Goal: Information Seeking & Learning: Check status

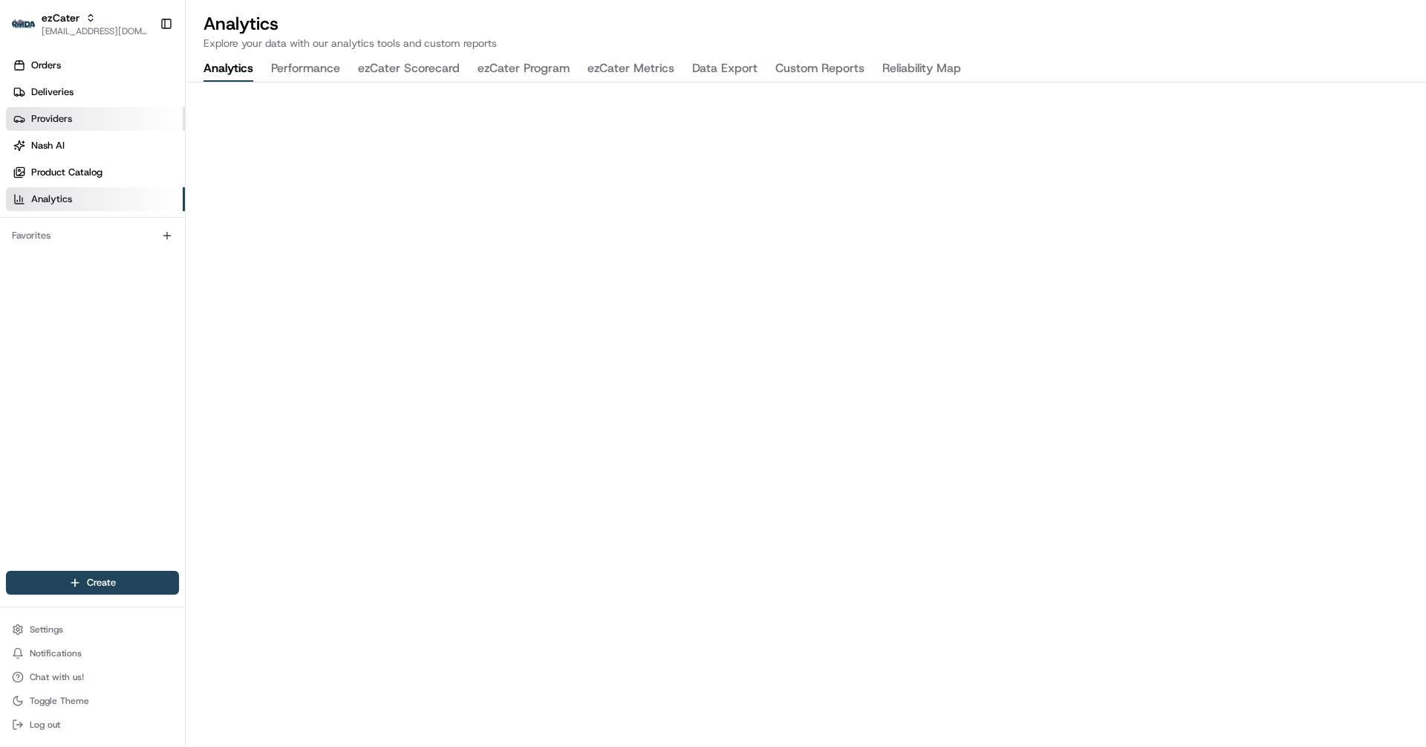
click at [59, 107] on link "Providers" at bounding box center [95, 119] width 179 height 24
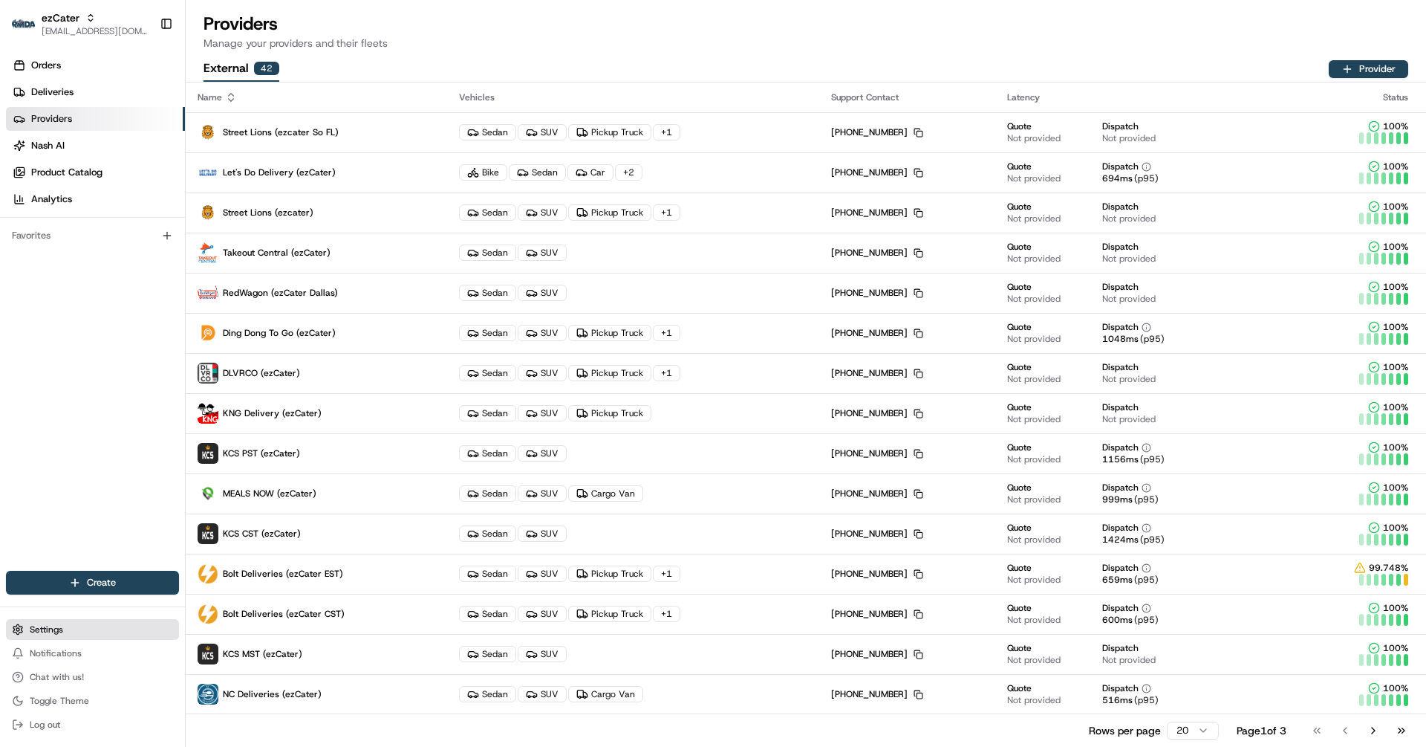
click at [74, 627] on button "Settings" at bounding box center [92, 629] width 173 height 21
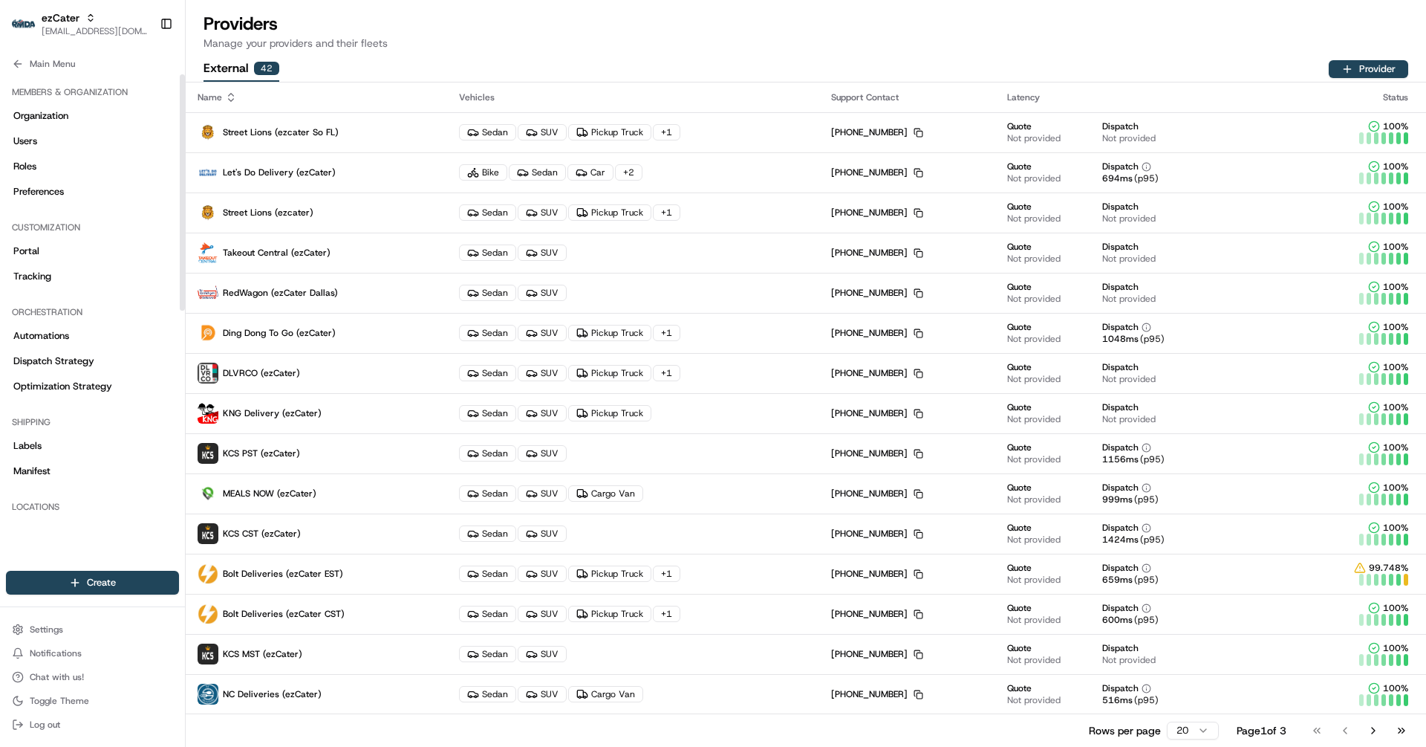
click at [25, 49] on div "Main Menu" at bounding box center [92, 61] width 185 height 27
click at [25, 66] on button "Main Menu" at bounding box center [92, 63] width 173 height 21
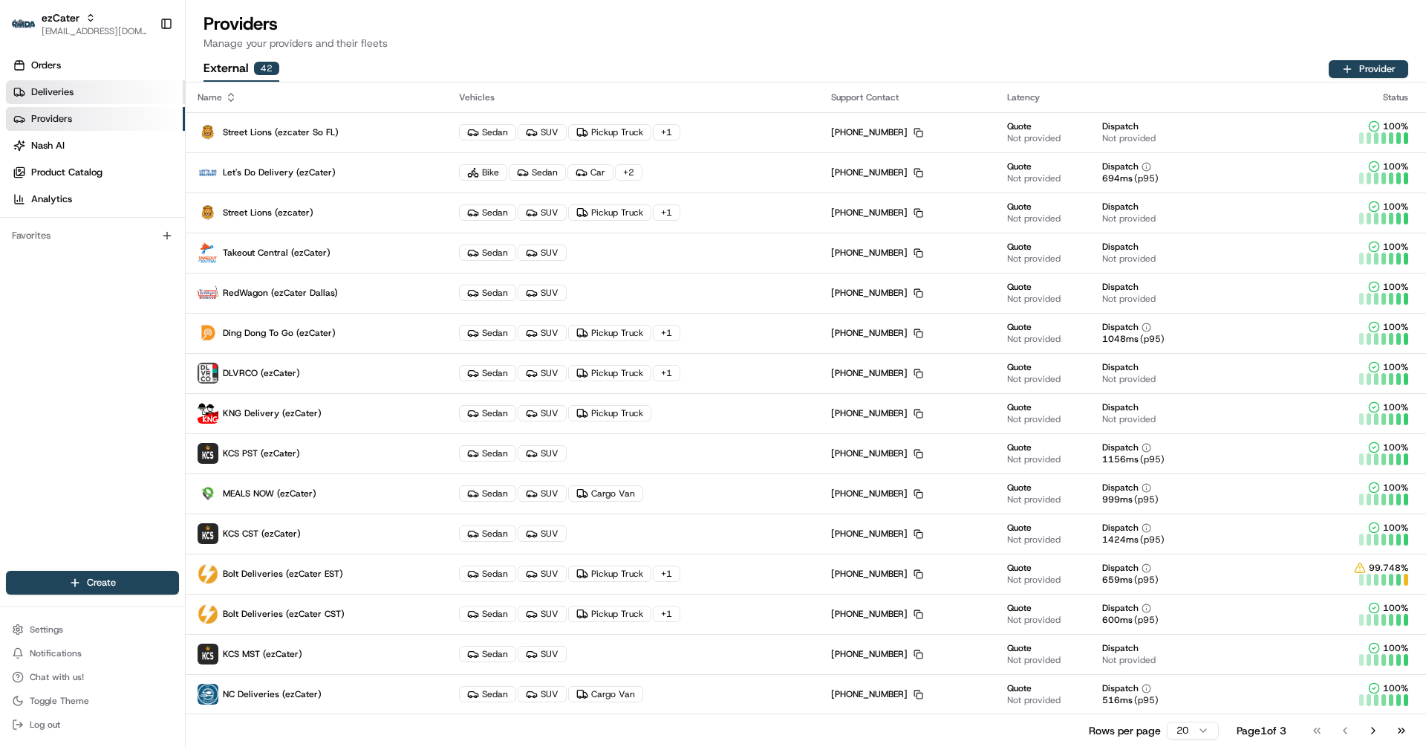
click at [95, 82] on link "Deliveries" at bounding box center [95, 92] width 179 height 24
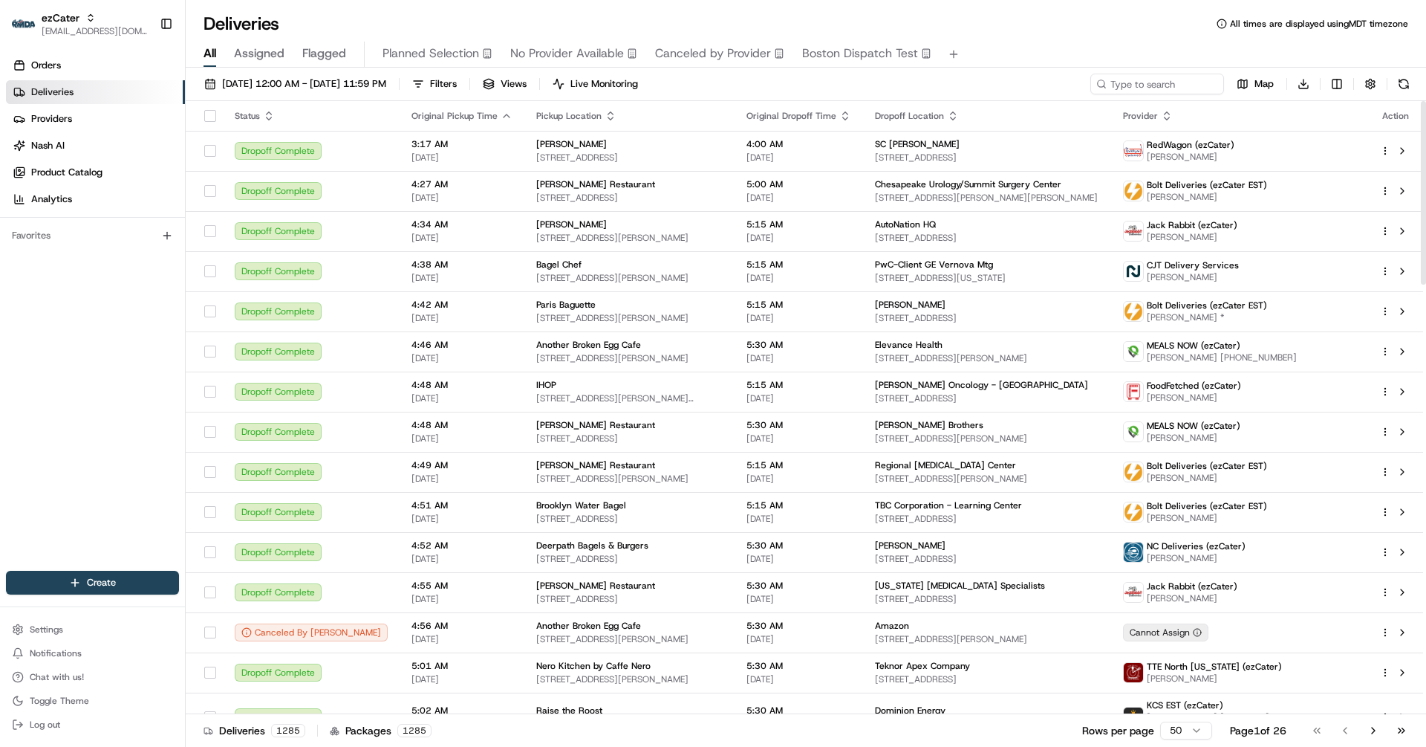
click at [1112, 101] on th "Dropoff Location" at bounding box center [987, 116] width 249 height 30
click at [1148, 85] on input at bounding box center [1135, 84] width 178 height 21
paste input "Evenchy Desameau"
type input "Evenchy Desameau"
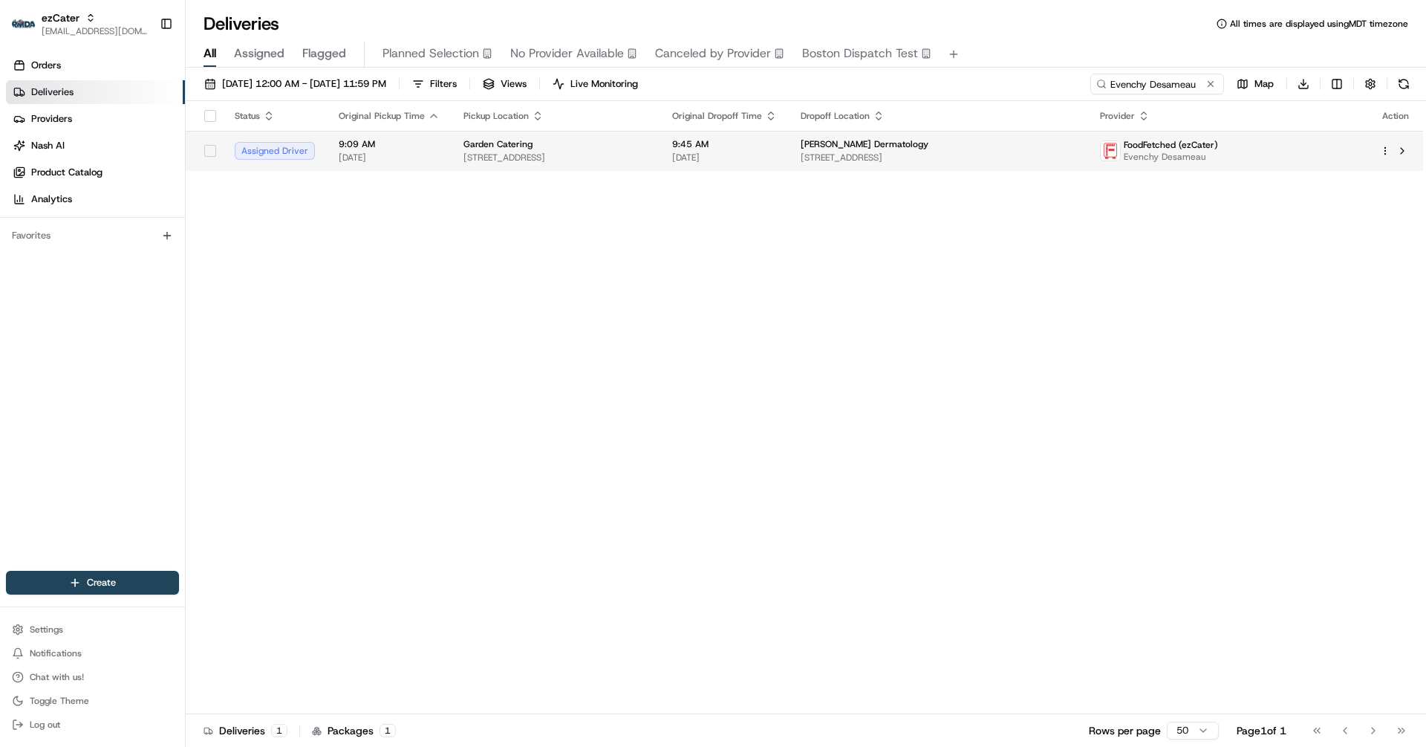
click at [441, 149] on td "9:09 AM [DATE]" at bounding box center [389, 151] width 125 height 40
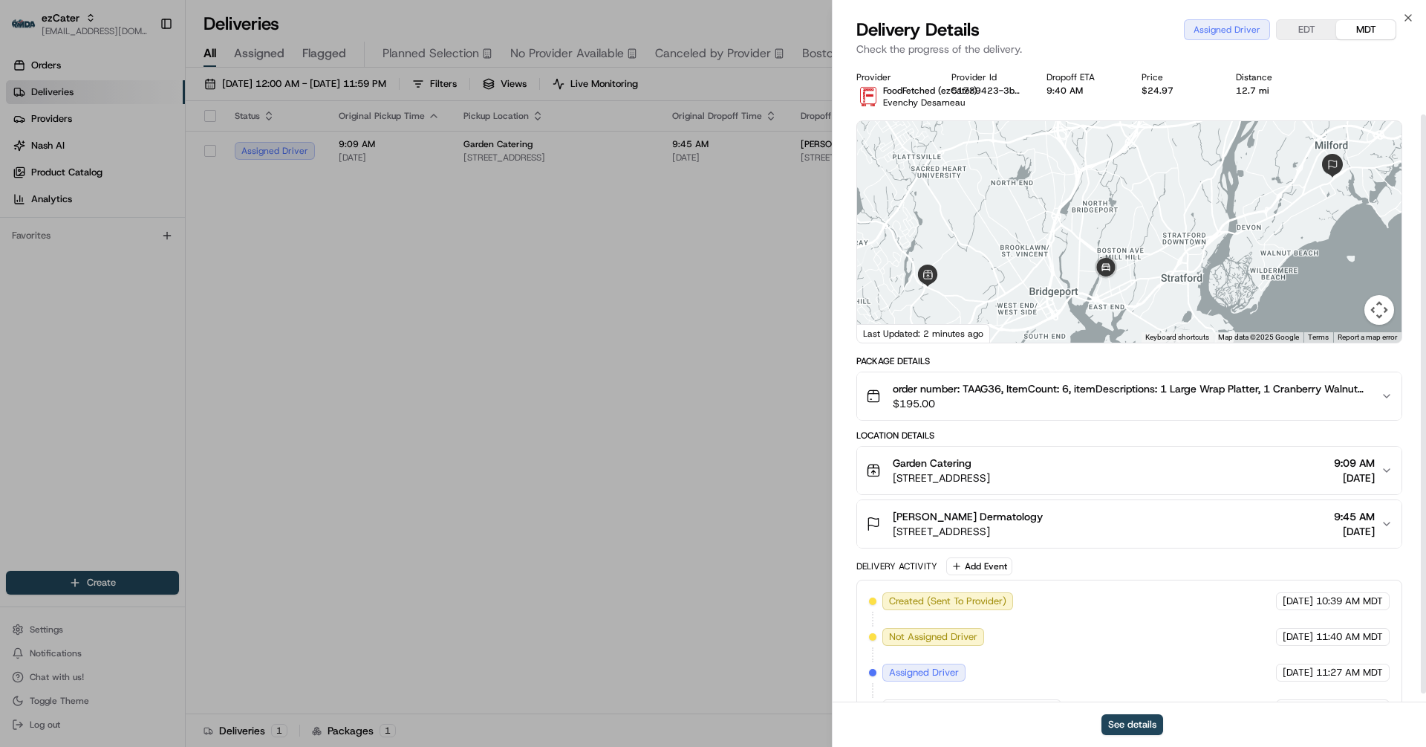
scroll to position [68, 0]
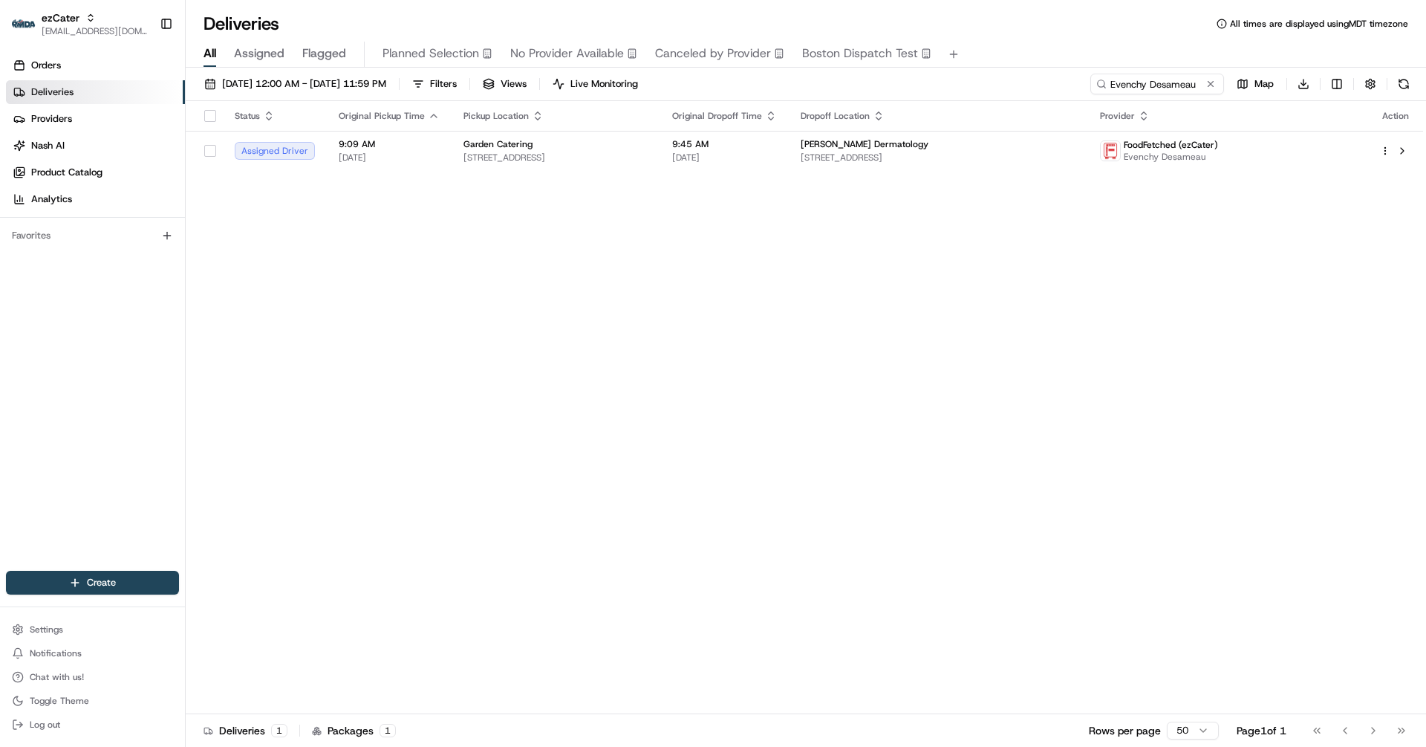
click at [415, 94] on div "[DATE] 12:00 AM - [DATE] 11:59 PM Filters Views Live Monitoring Evenchy Desamea…" at bounding box center [806, 87] width 1241 height 27
click at [386, 85] on span "[DATE] 12:00 AM - [DATE] 11:59 PM" at bounding box center [304, 83] width 164 height 13
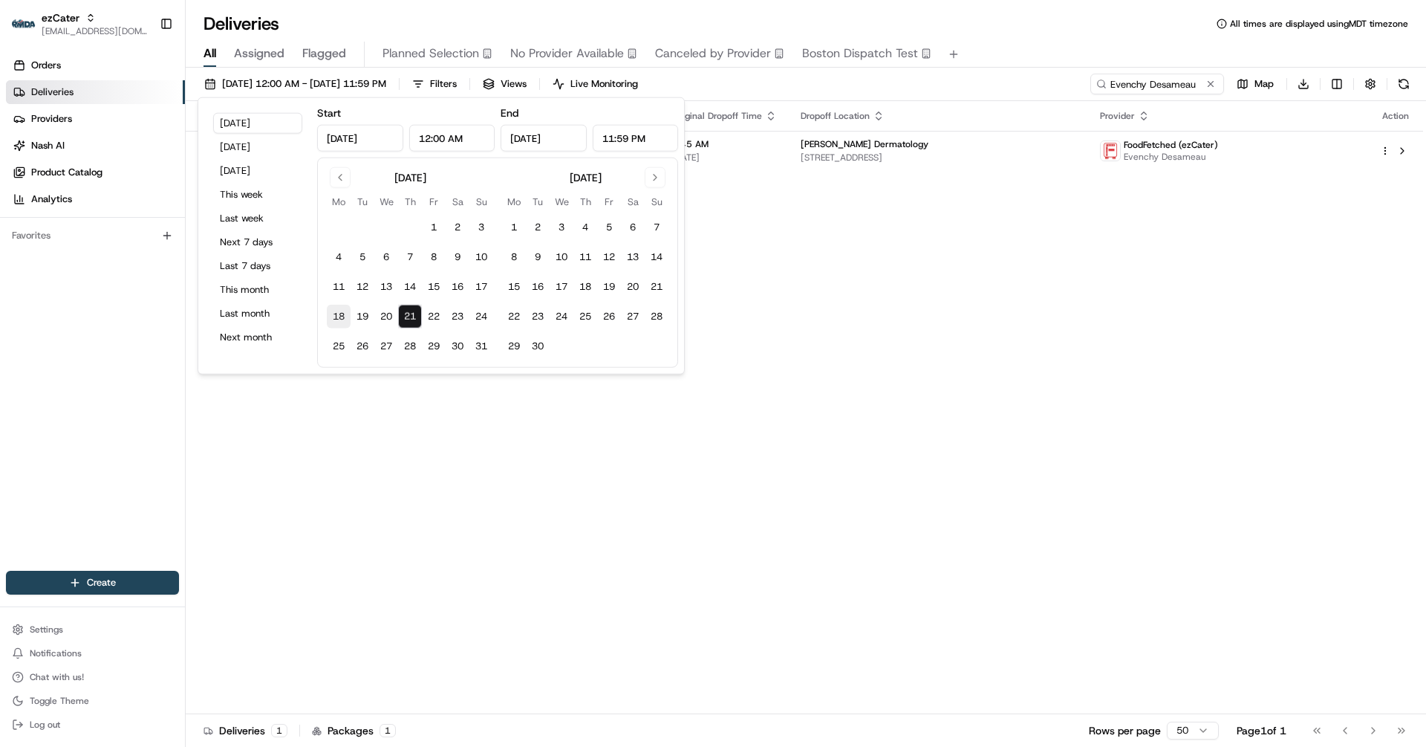
click at [331, 316] on button "18" at bounding box center [339, 317] width 24 height 24
type input "[DATE]"
click at [409, 313] on button "21" at bounding box center [410, 317] width 24 height 24
type input "[DATE]"
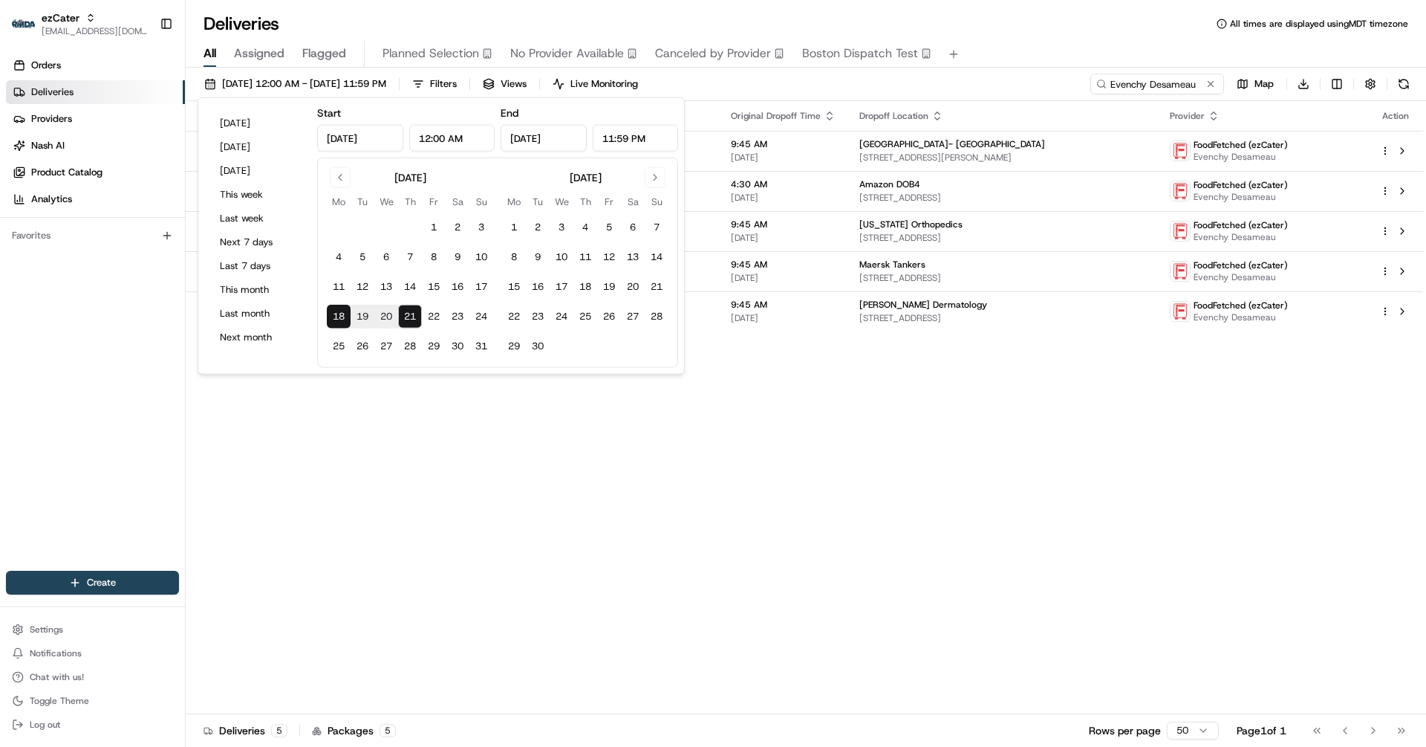
click at [806, 382] on div "Status Original Pickup Time Pickup Location Original Dropoff Time Dropoff Locat…" at bounding box center [805, 407] width 1238 height 613
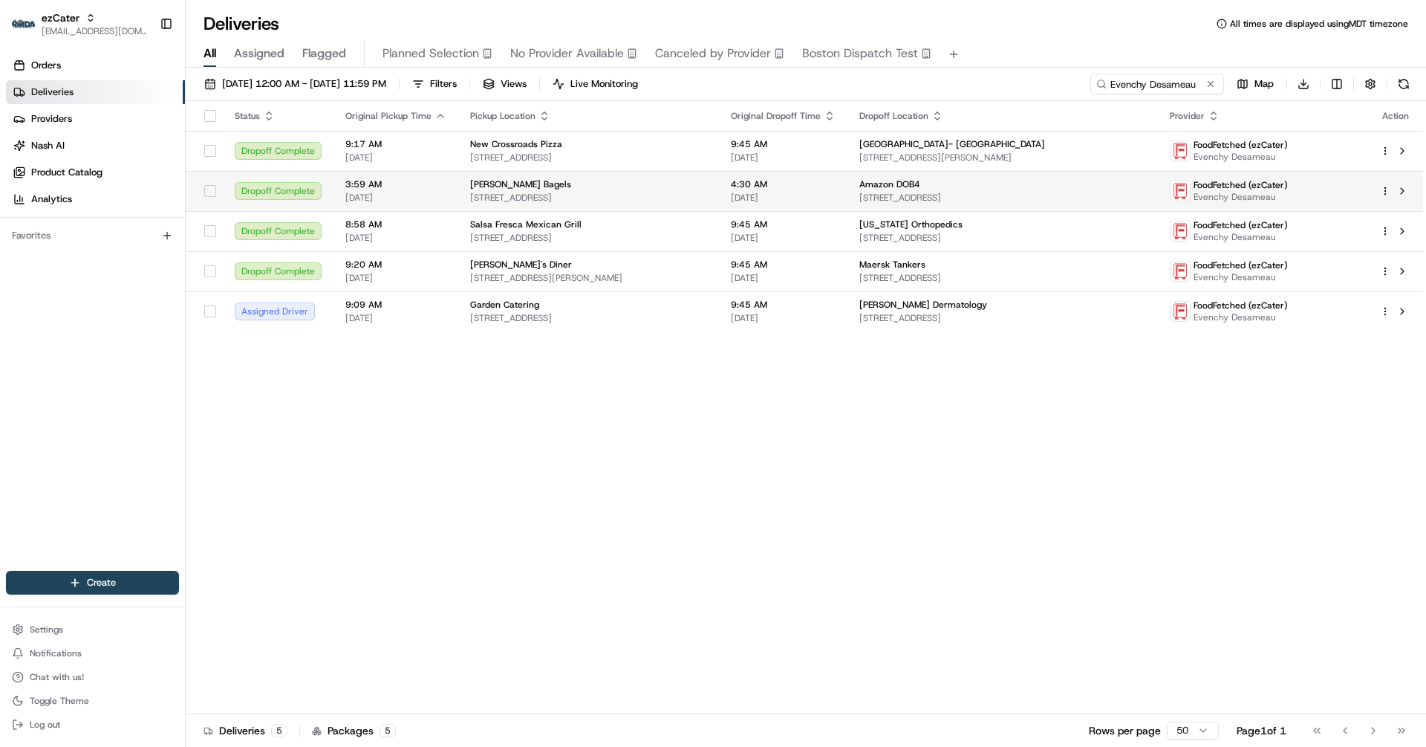
click at [798, 208] on td "4:30 AM [DATE]" at bounding box center [783, 191] width 129 height 40
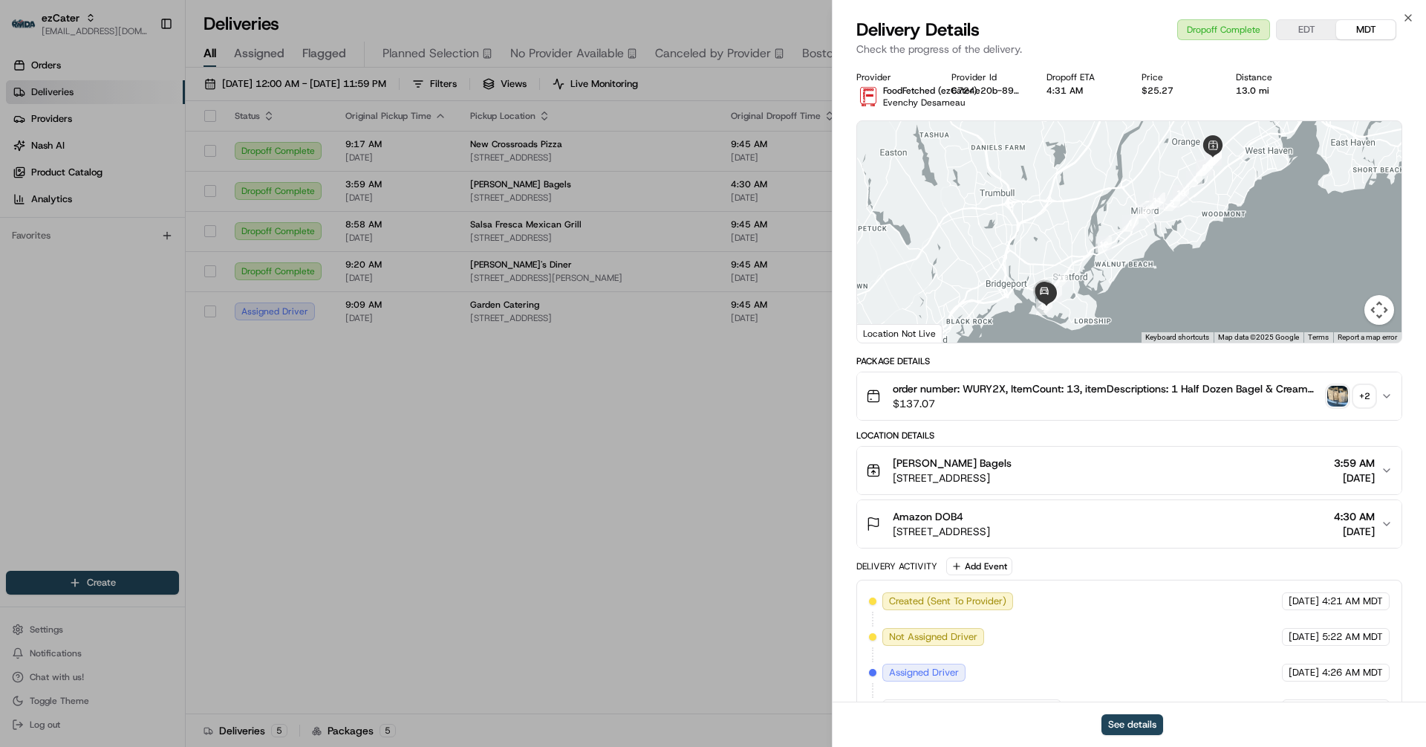
scroll to position [244, 0]
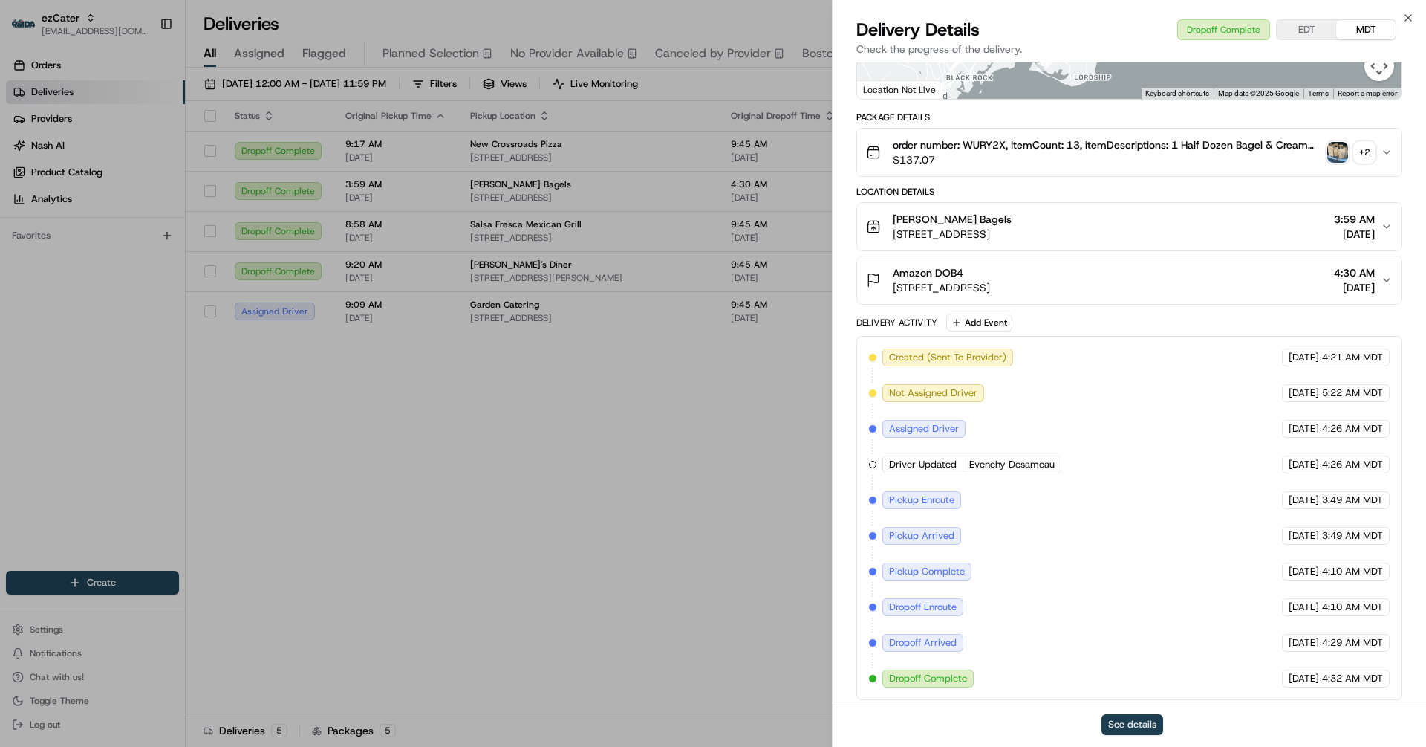
click at [1136, 719] on button "See details" at bounding box center [1133, 724] width 62 height 21
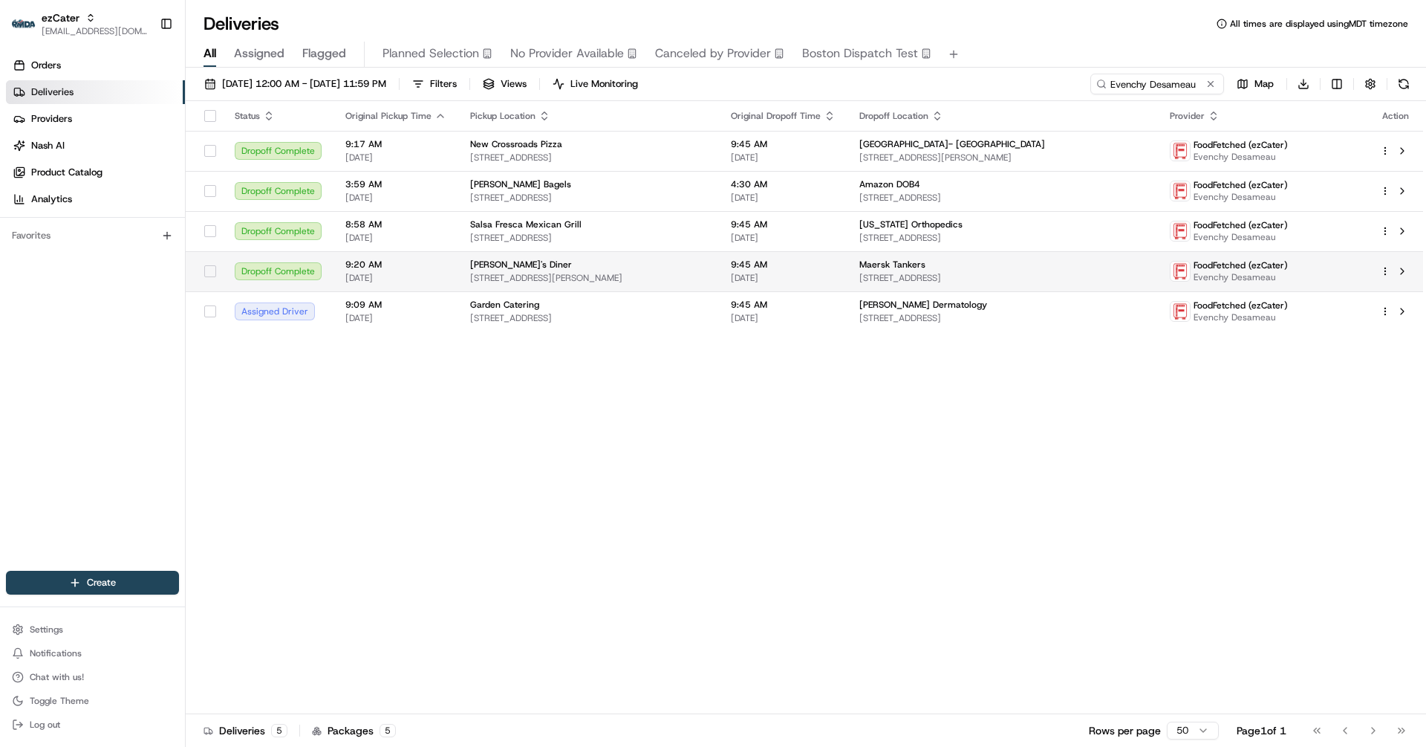
click at [266, 267] on div "Dropoff Complete" at bounding box center [278, 271] width 87 height 18
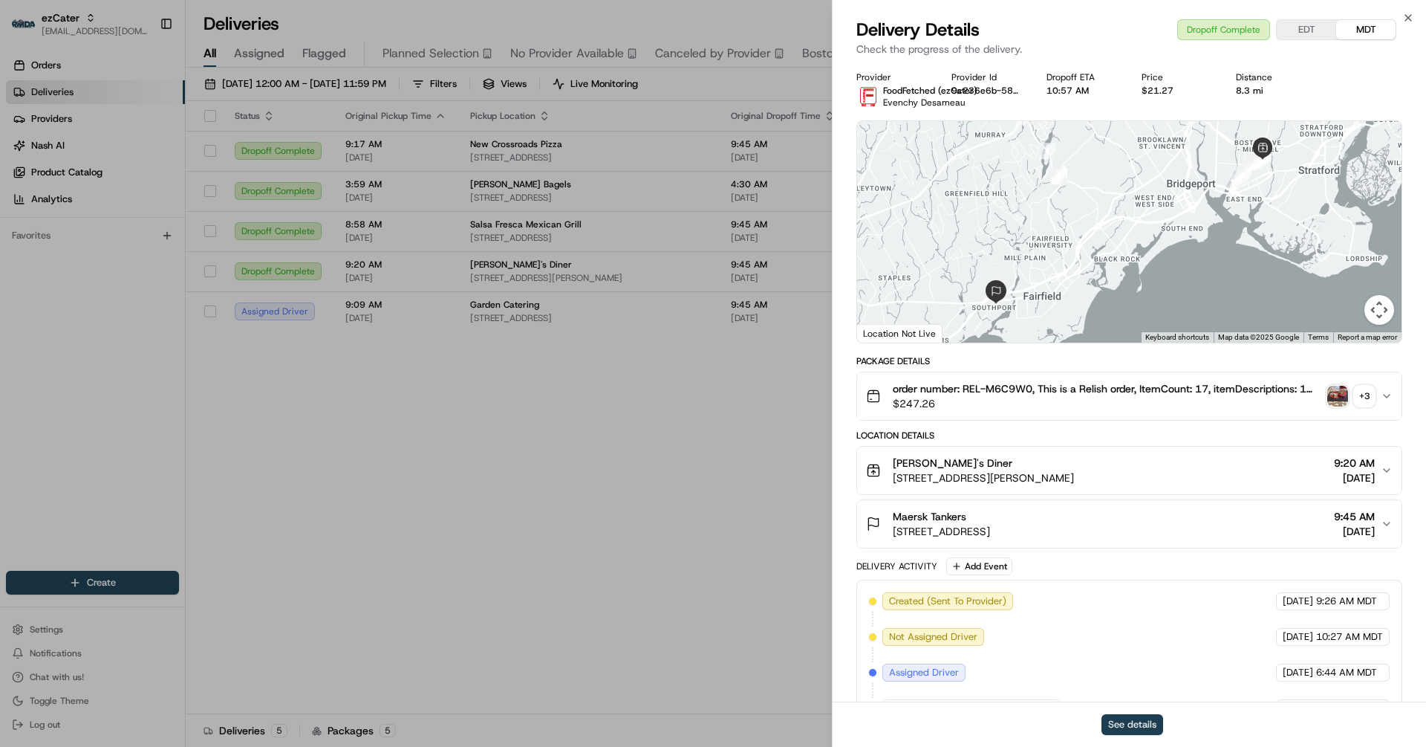
click at [1131, 726] on button "See details" at bounding box center [1133, 724] width 62 height 21
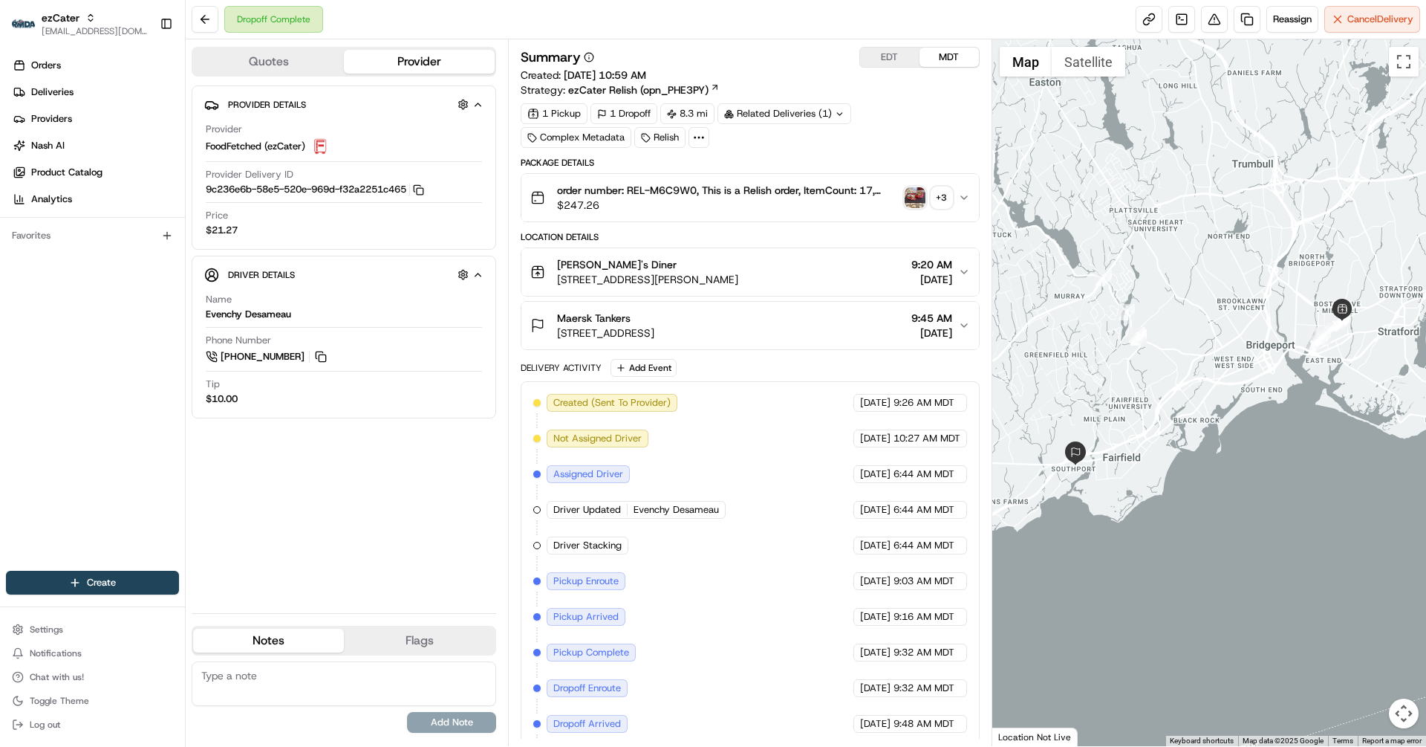
click at [1206, 311] on div at bounding box center [1209, 392] width 435 height 706
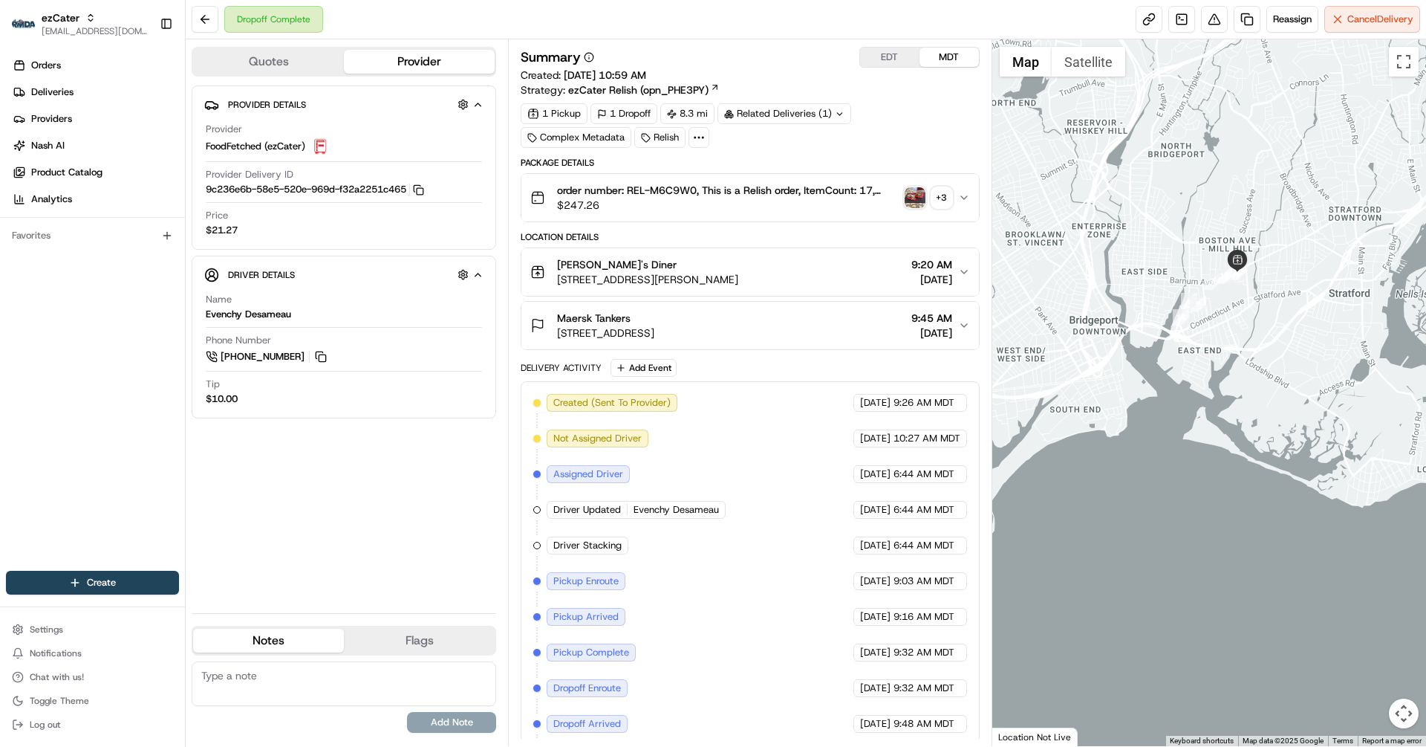
drag, startPoint x: 1262, startPoint y: 331, endPoint x: 1017, endPoint y: 273, distance: 251.9
click at [1017, 273] on div at bounding box center [1209, 392] width 435 height 706
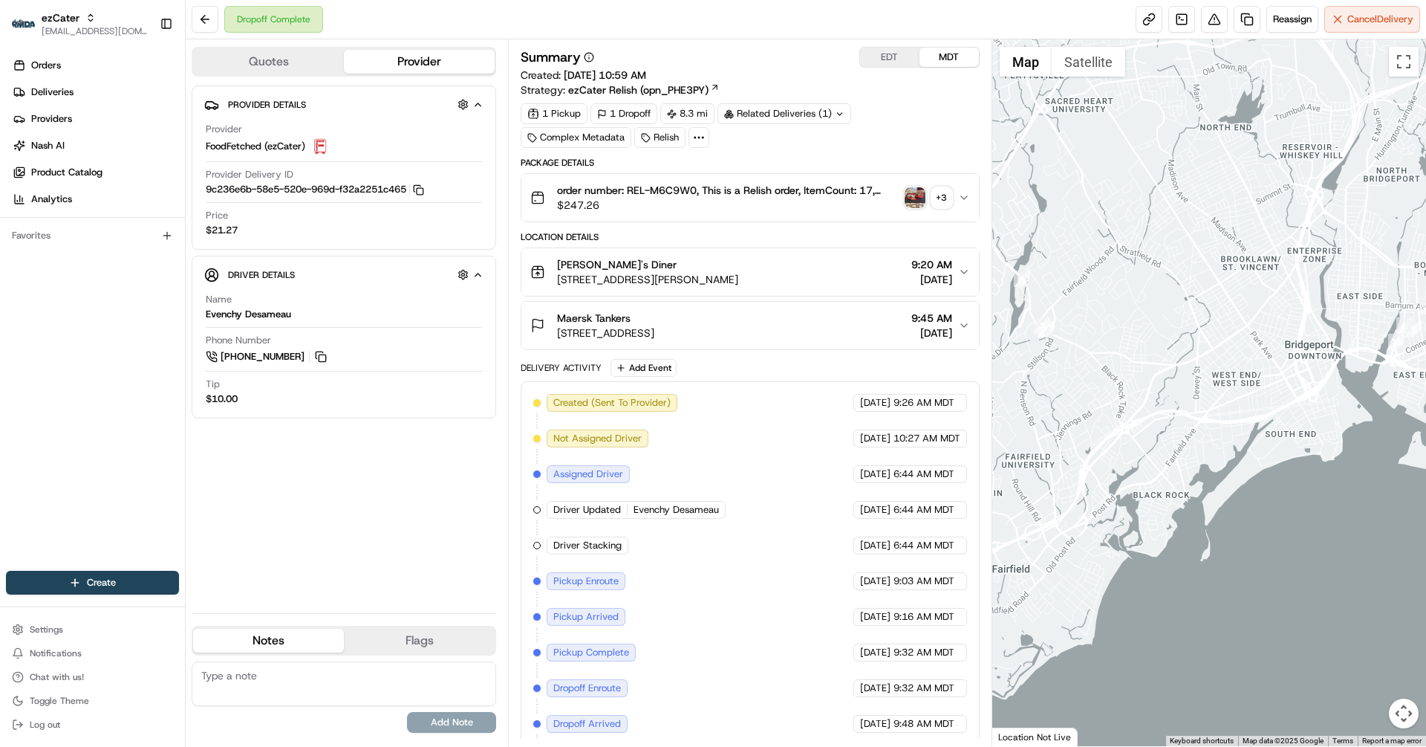
drag, startPoint x: 1104, startPoint y: 319, endPoint x: 1322, endPoint y: 343, distance: 219.8
click at [1322, 343] on div at bounding box center [1209, 392] width 435 height 706
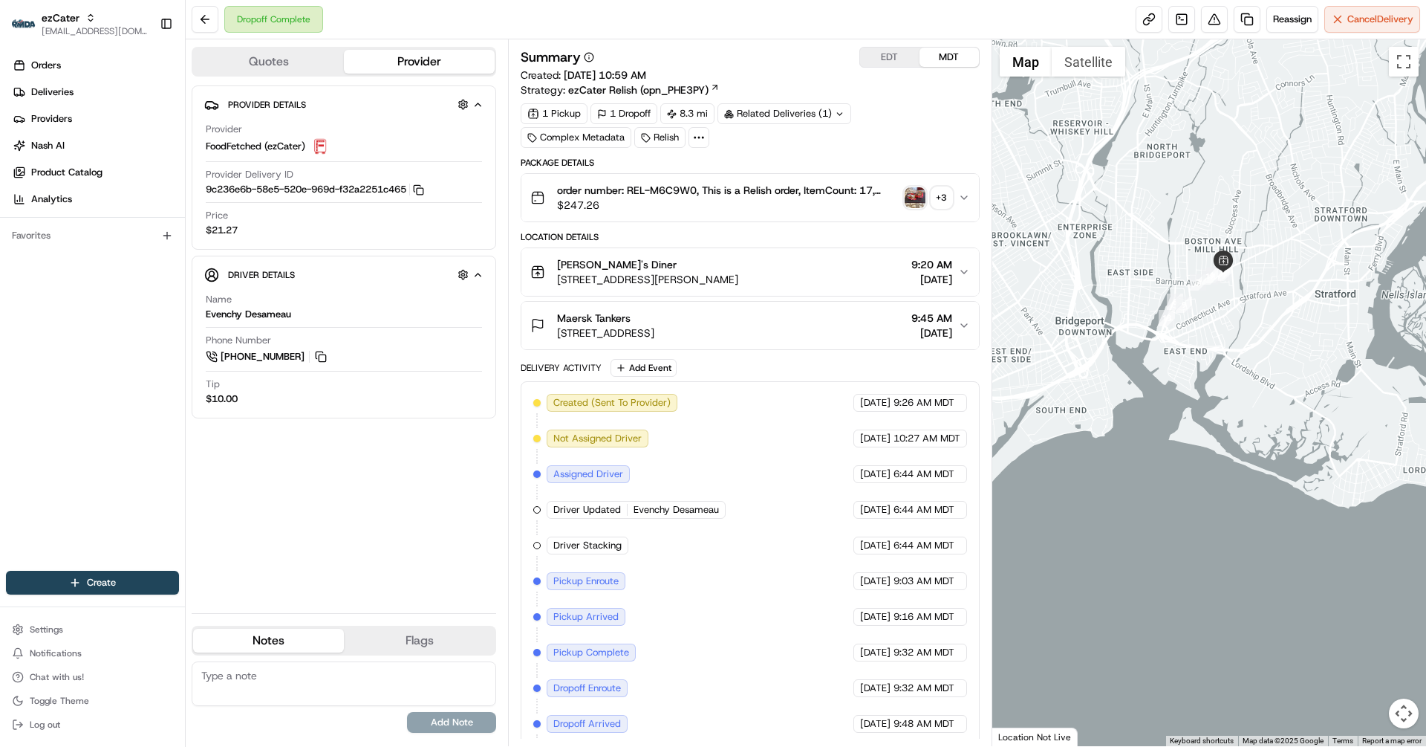
drag, startPoint x: 1182, startPoint y: 334, endPoint x: 946, endPoint y: 311, distance: 236.7
click at [946, 311] on div "Quotes Provider Provider Details Hidden ( 4 ) Provider FoodFetched (ezCater) Pr…" at bounding box center [806, 392] width 1241 height 706
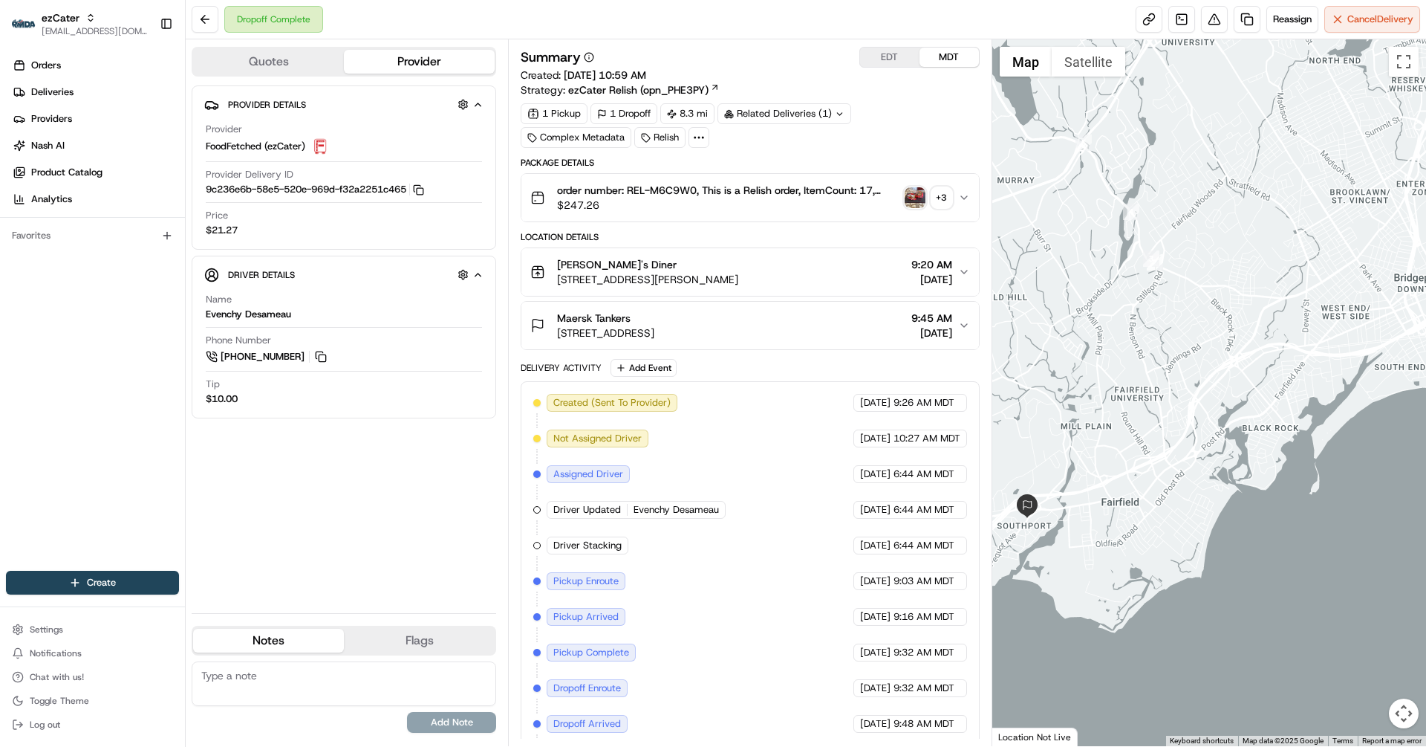
drag, startPoint x: 1052, startPoint y: 299, endPoint x: 1394, endPoint y: 257, distance: 344.2
click at [1394, 257] on div at bounding box center [1209, 392] width 435 height 706
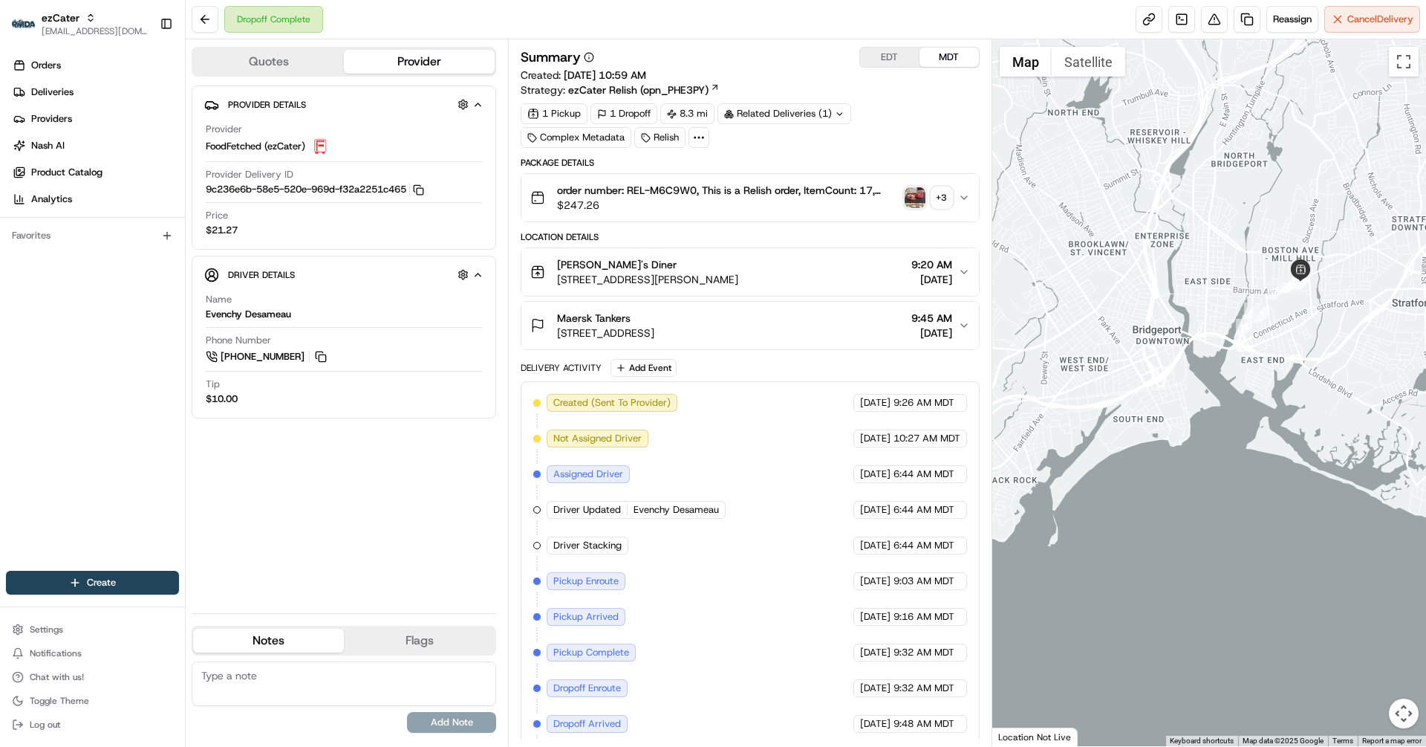
drag, startPoint x: 1258, startPoint y: 185, endPoint x: 995, endPoint y: 237, distance: 268.1
click at [995, 237] on div at bounding box center [1209, 392] width 435 height 706
click at [1218, 305] on div at bounding box center [1209, 392] width 435 height 706
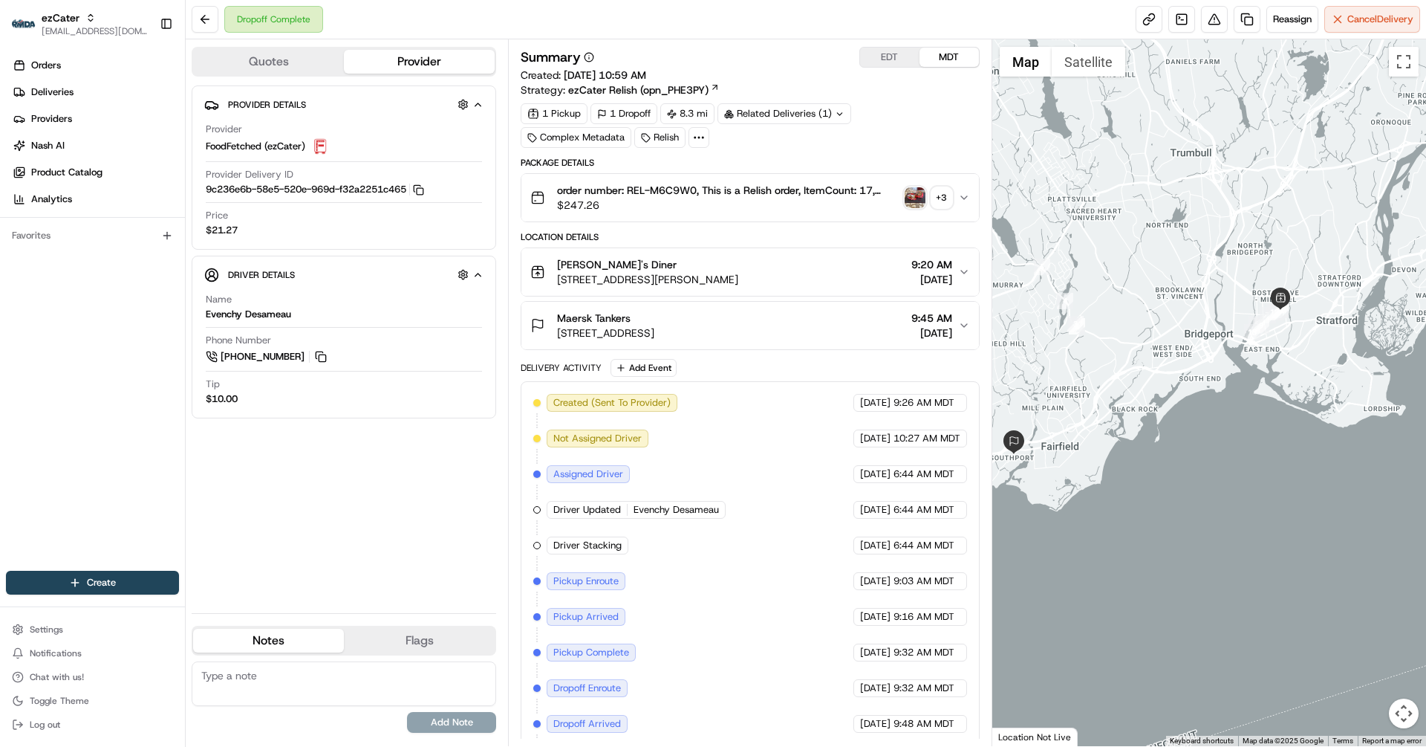
drag, startPoint x: 1076, startPoint y: 331, endPoint x: 1132, endPoint y: 338, distance: 56.9
click at [1132, 338] on div at bounding box center [1209, 392] width 435 height 706
